Goal: Find specific page/section: Find specific page/section

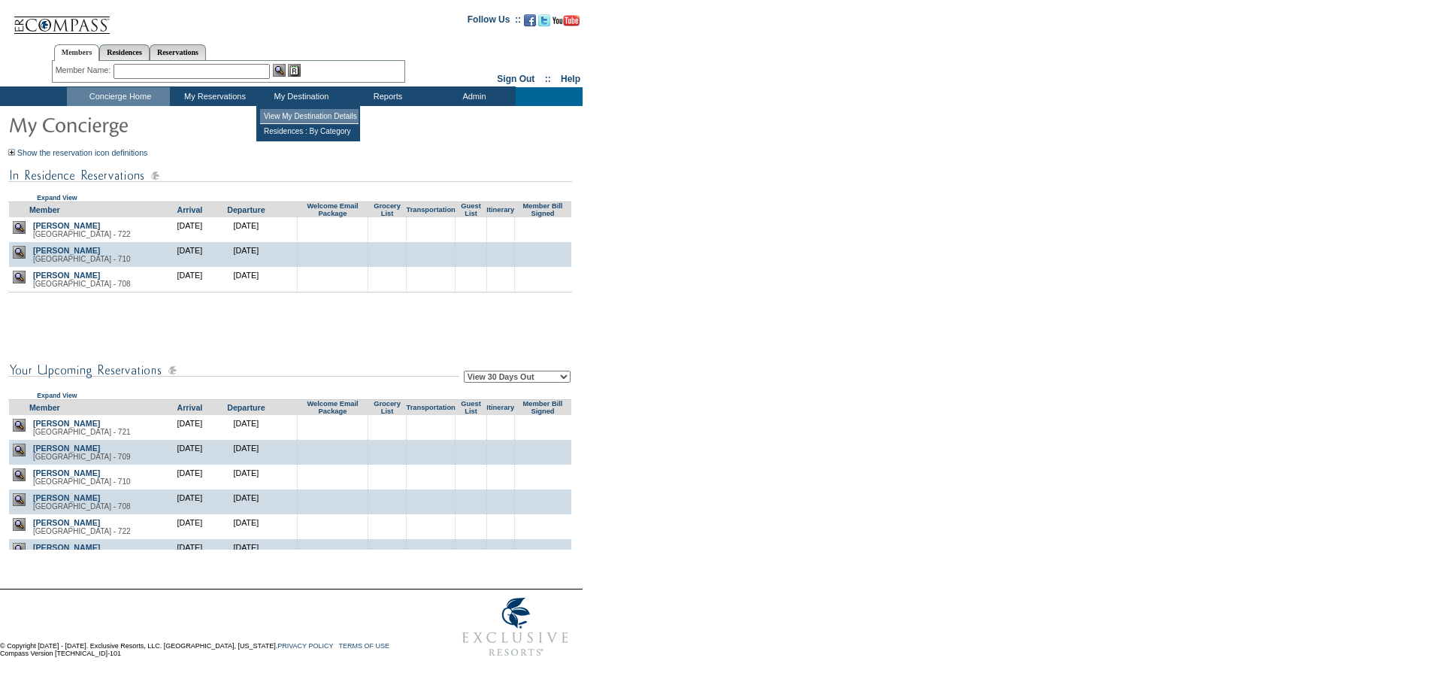
click at [297, 115] on td "View My Destination Details" at bounding box center [309, 116] width 98 height 15
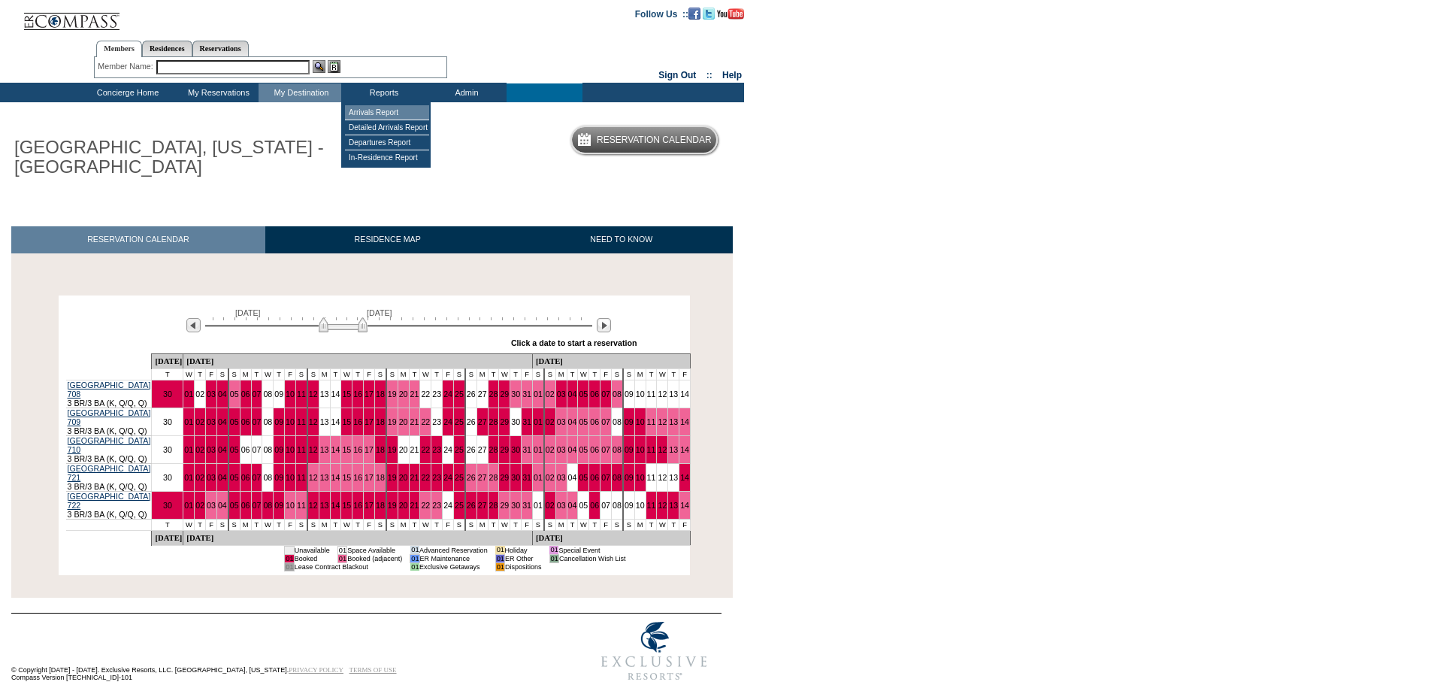
click at [366, 113] on td "Arrivals Report" at bounding box center [387, 112] width 84 height 15
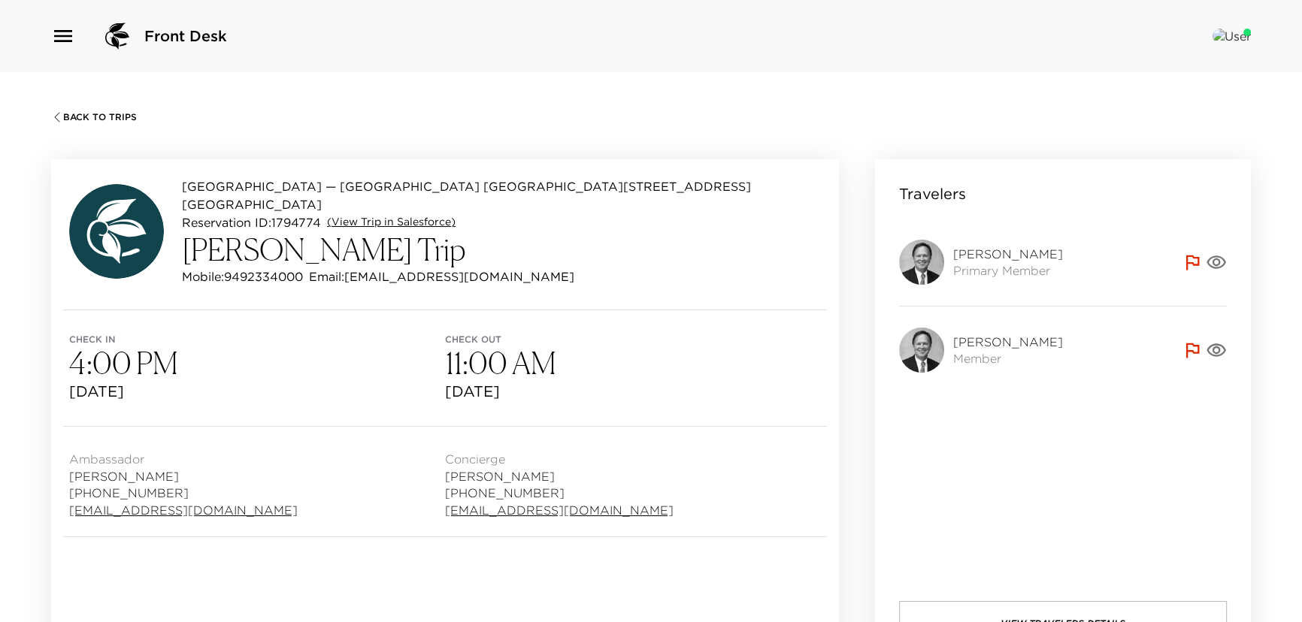
click at [360, 215] on link "(View Trip in Salesforce)" at bounding box center [391, 222] width 129 height 15
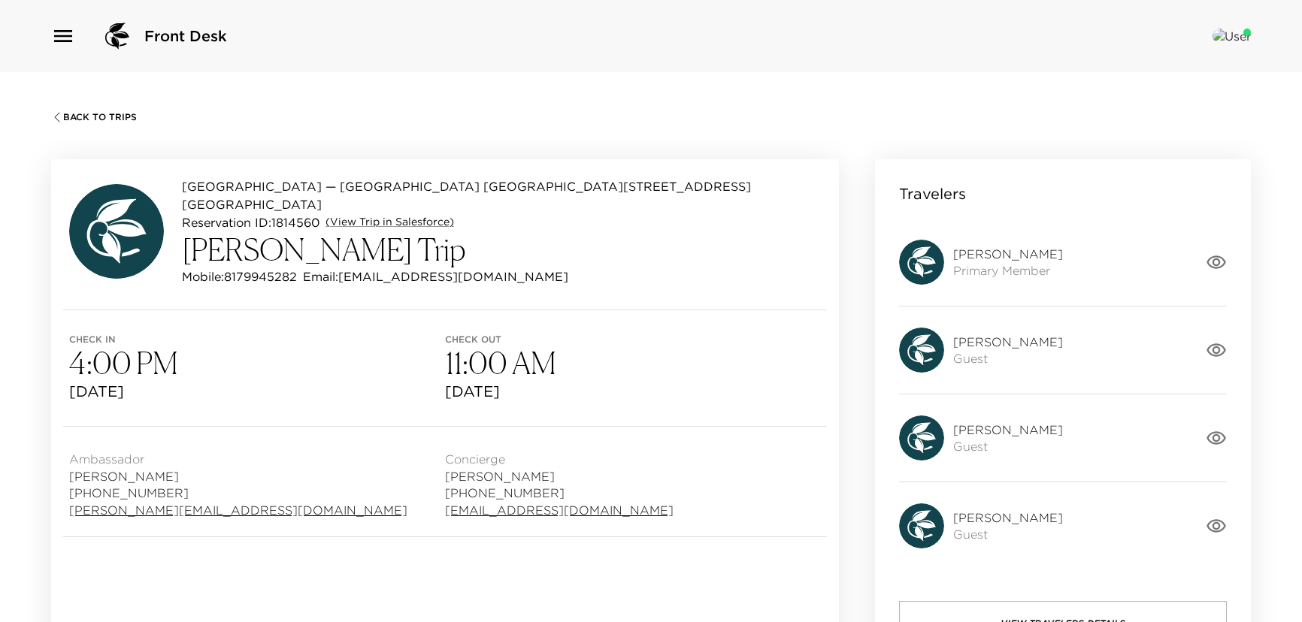
scroll to position [683, 0]
